Goal: Task Accomplishment & Management: Complete application form

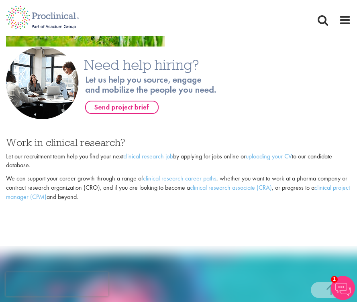
scroll to position [550, 0]
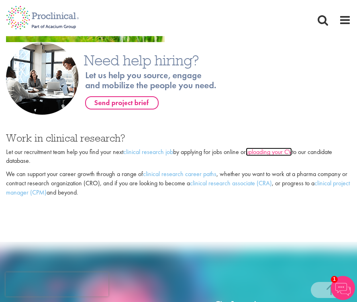
click at [268, 148] on link "uploading your CV" at bounding box center [269, 152] width 46 height 8
click at [266, 148] on link "uploading your CV" at bounding box center [269, 152] width 46 height 8
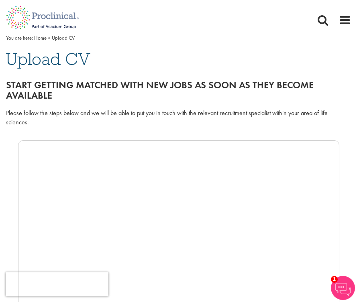
scroll to position [28, 0]
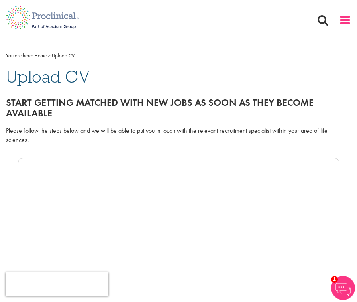
click at [342, 22] on span at bounding box center [345, 20] width 12 height 12
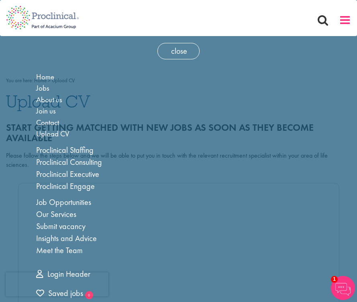
scroll to position [0, 0]
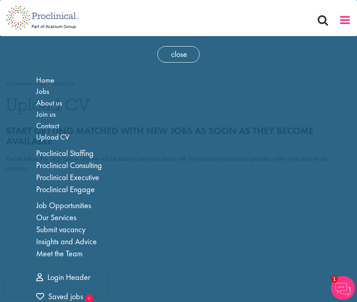
click at [342, 22] on span at bounding box center [345, 20] width 12 height 12
click at [295, 36] on nav "Home Jobs About us Join us Contact Upload CV" at bounding box center [178, 18] width 357 height 36
click at [181, 51] on span "close" at bounding box center [178, 54] width 42 height 16
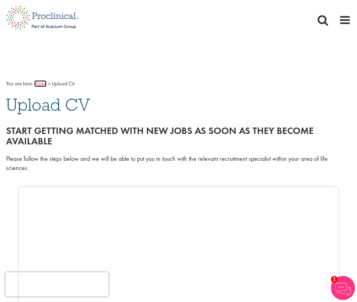
click at [37, 86] on link "Home" at bounding box center [40, 83] width 12 height 7
